Goal: Transaction & Acquisition: Purchase product/service

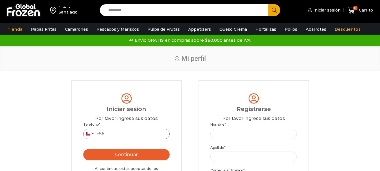
click at [119, 135] on input "Teléfono *" at bounding box center [126, 134] width 87 height 10
type input "*********"
click at [83, 149] on button "Continuar" at bounding box center [126, 154] width 87 height 11
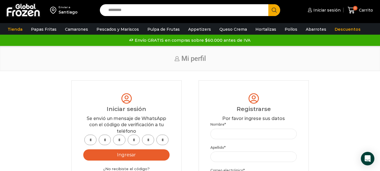
click at [90, 141] on input "text" at bounding box center [90, 139] width 12 height 10
type input "*"
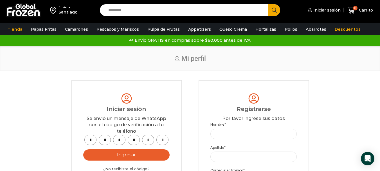
type input "*"
click at [83, 149] on button "Ingresar" at bounding box center [126, 154] width 87 height 11
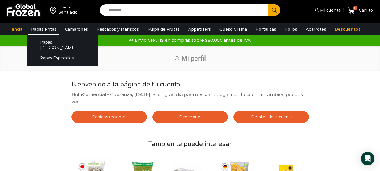
click at [47, 32] on link "Papas Fritas" at bounding box center [43, 29] width 31 height 11
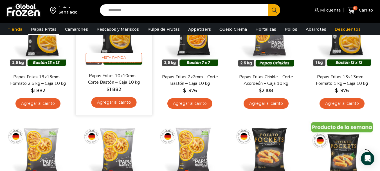
scroll to position [56, 0]
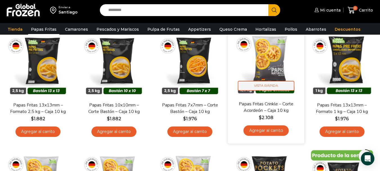
click at [283, 87] on span "Vista Rápida" at bounding box center [266, 86] width 57 height 10
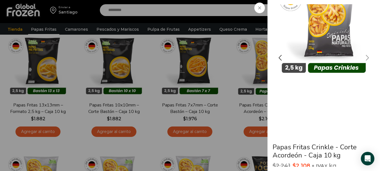
scroll to position [0, 0]
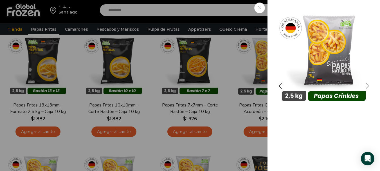
click at [367, 84] on div "Next slide" at bounding box center [367, 86] width 14 height 14
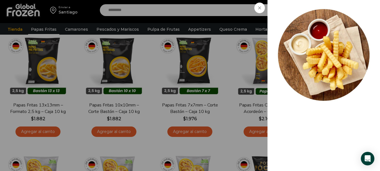
click at [262, 9] on span at bounding box center [259, 8] width 11 height 11
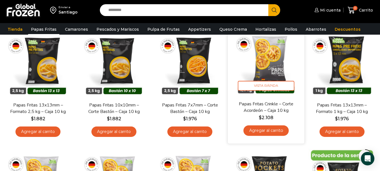
click at [270, 130] on link "Agregar al carrito" at bounding box center [265, 130] width 45 height 10
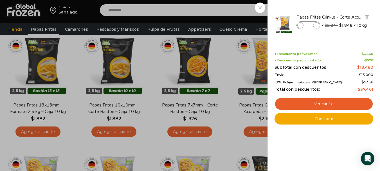
click at [315, 26] on icon at bounding box center [316, 25] width 3 height 3
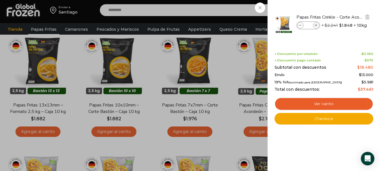
click at [315, 26] on icon at bounding box center [316, 25] width 3 height 3
type input "*"
click at [346, 8] on div "8 Carrito 8 8 Shopping Cart *" at bounding box center [360, 10] width 28 height 13
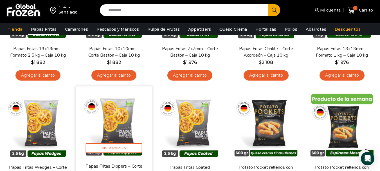
scroll to position [141, 0]
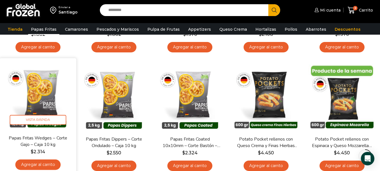
click at [39, 164] on link "Agregar al carrito" at bounding box center [37, 164] width 45 height 10
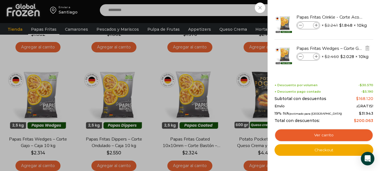
click at [316, 57] on icon at bounding box center [316, 56] width 3 height 3
type input "*"
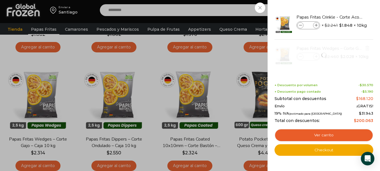
click at [316, 55] on div at bounding box center [324, 55] width 100 height 31
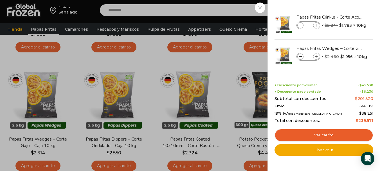
click at [346, 17] on div "11 Carrito 11 11 Shopping Cart" at bounding box center [360, 10] width 28 height 13
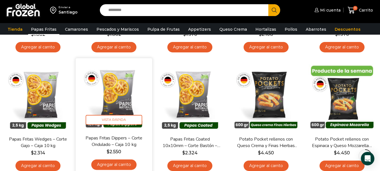
click at [126, 165] on link "Agregar al carrito" at bounding box center [113, 164] width 45 height 10
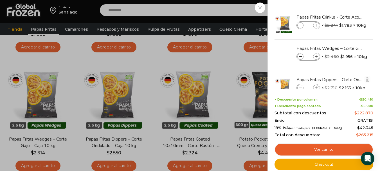
click at [316, 87] on icon at bounding box center [316, 87] width 3 height 3
click at [298, 88] on span at bounding box center [300, 88] width 6 height 6
type input "*"
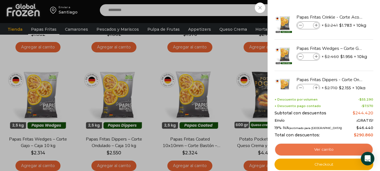
click at [332, 151] on link "Ver carrito" at bounding box center [323, 149] width 99 height 13
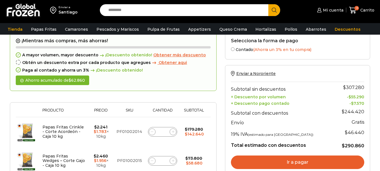
scroll to position [56, 0]
